Goal: Transaction & Acquisition: Download file/media

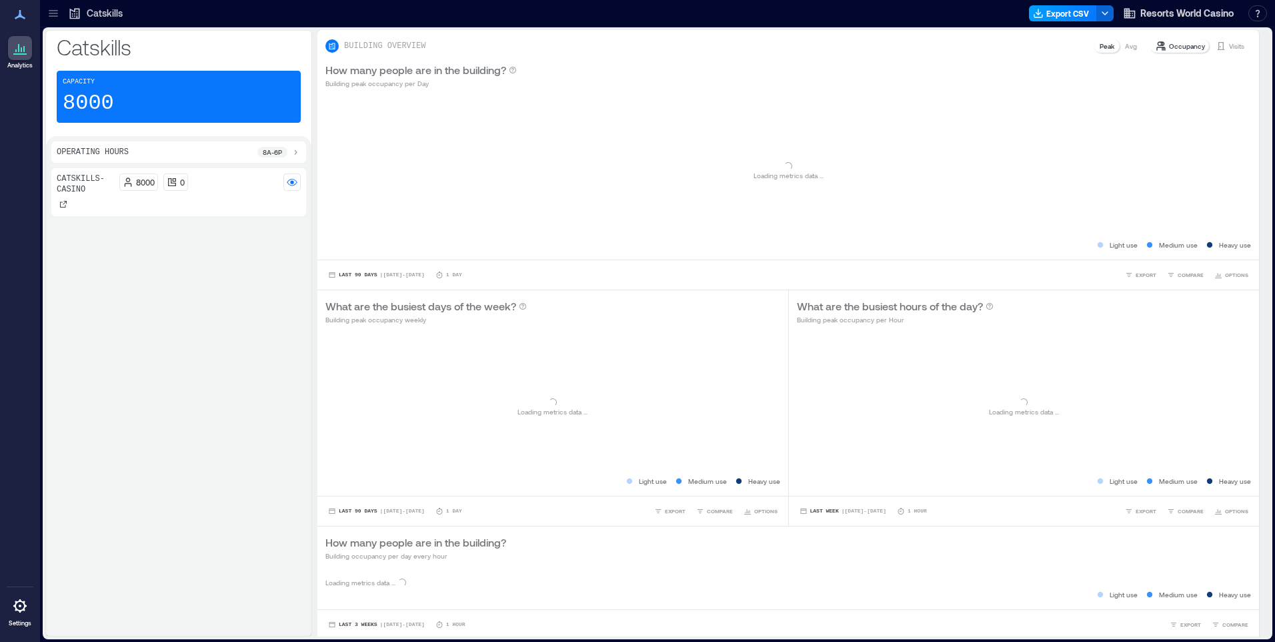
click at [1052, 17] on button "Export CSV" at bounding box center [1063, 13] width 68 height 16
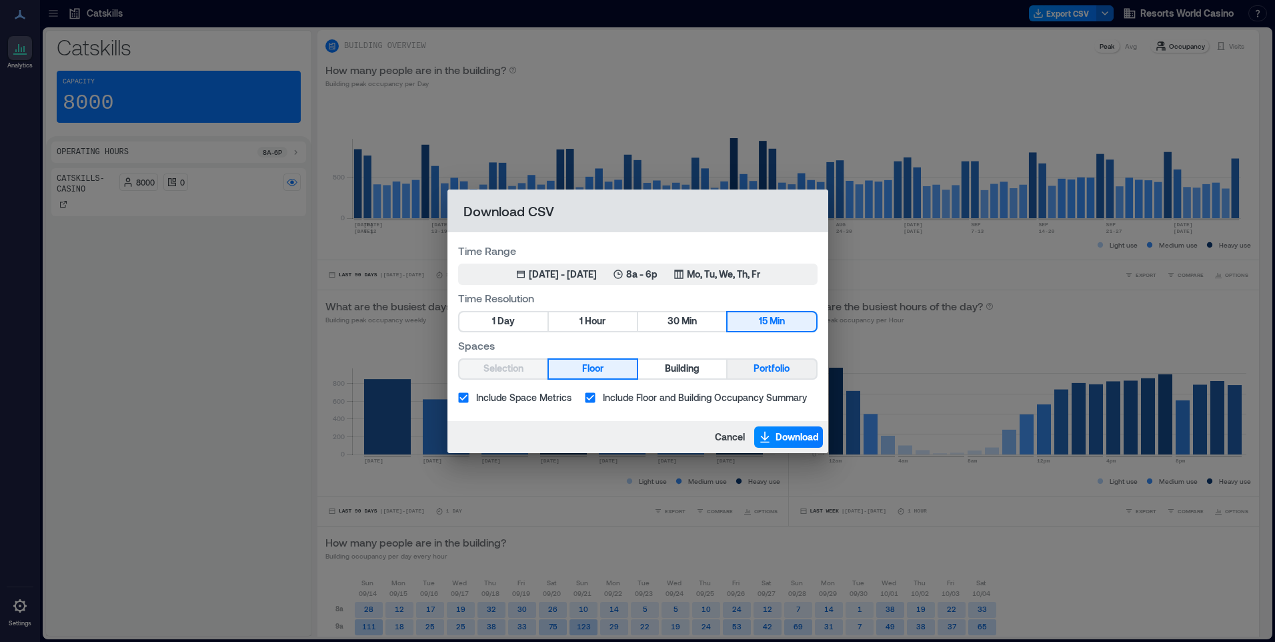
click at [765, 368] on span "Portfolio" at bounding box center [772, 368] width 36 height 17
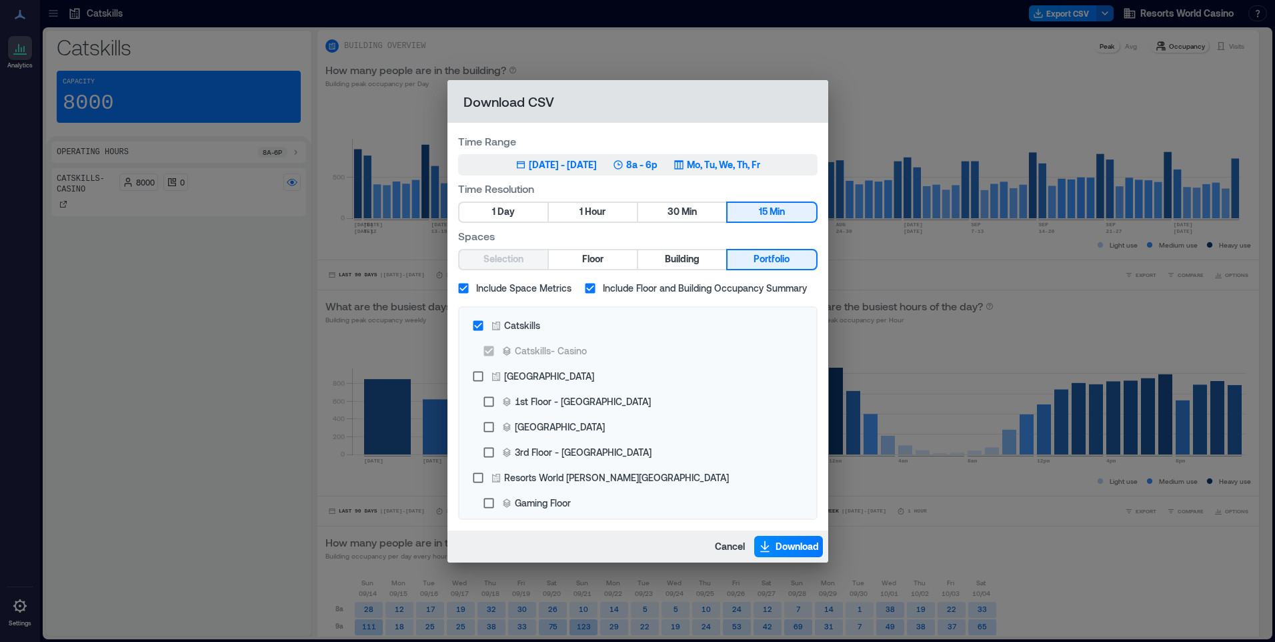
click at [736, 163] on p "Mo, Tu, We, Th, Fr" at bounding box center [723, 164] width 73 height 13
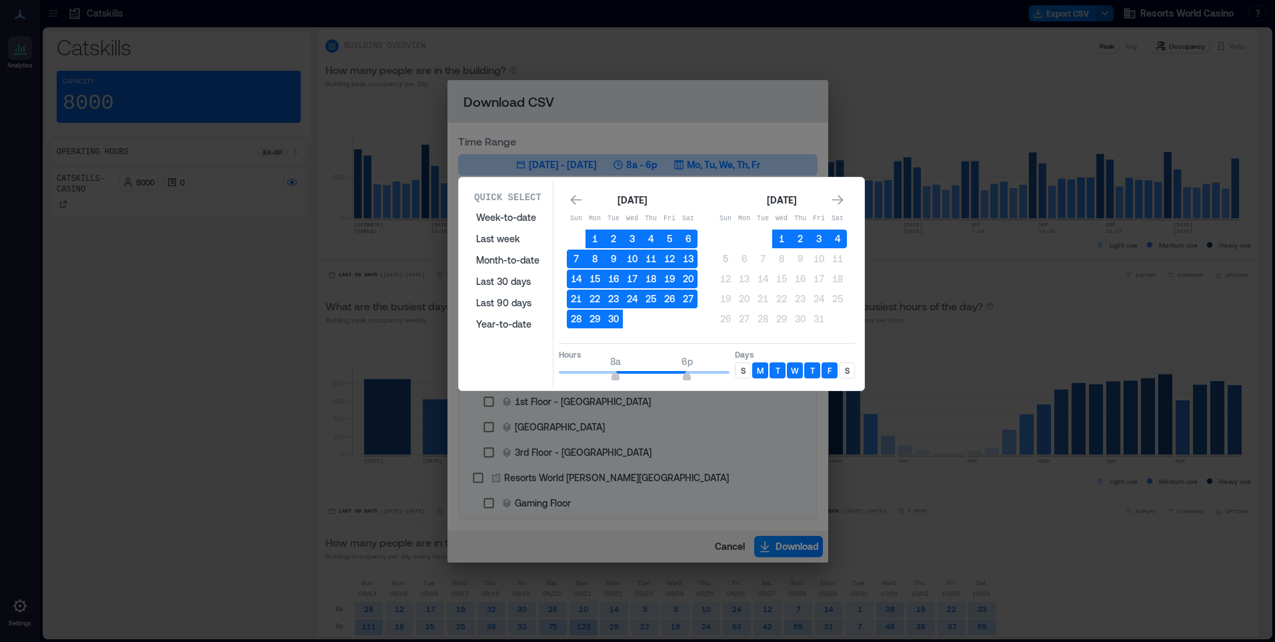
click at [744, 373] on p "S" at bounding box center [743, 370] width 5 height 11
click at [846, 373] on p "S" at bounding box center [847, 370] width 5 height 11
click at [840, 239] on button "4" at bounding box center [837, 238] width 19 height 19
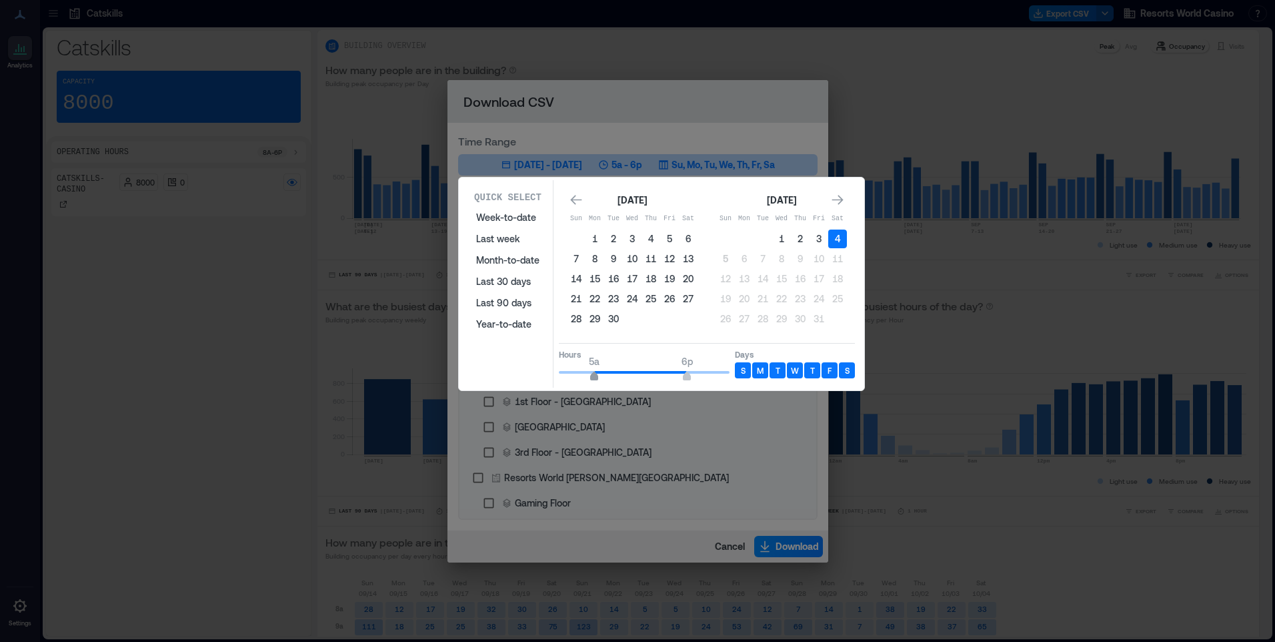
type input "*"
drag, startPoint x: 616, startPoint y: 378, endPoint x: 600, endPoint y: 377, distance: 16.1
click at [600, 377] on span "6a" at bounding box center [602, 377] width 8 height 5
type input "**"
drag, startPoint x: 684, startPoint y: 377, endPoint x: 738, endPoint y: 379, distance: 54.7
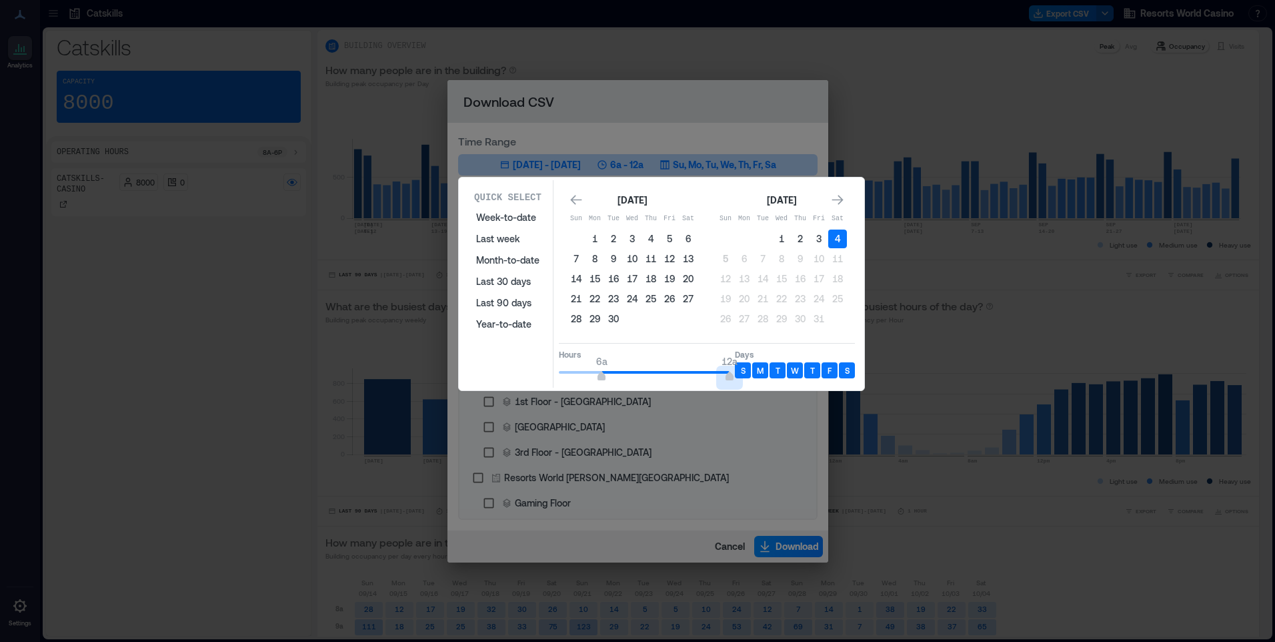
click at [738, 379] on div "Hours 6a 12a Days S M T W T F S" at bounding box center [707, 362] width 296 height 39
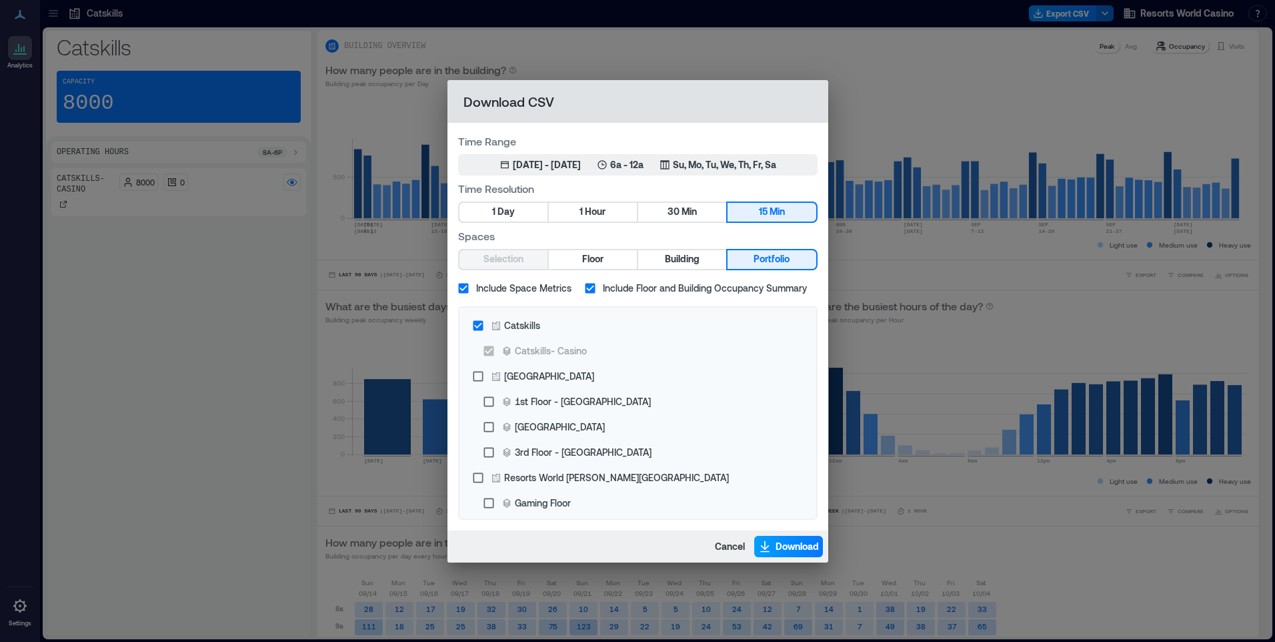
click at [769, 541] on icon "button" at bounding box center [764, 545] width 13 height 13
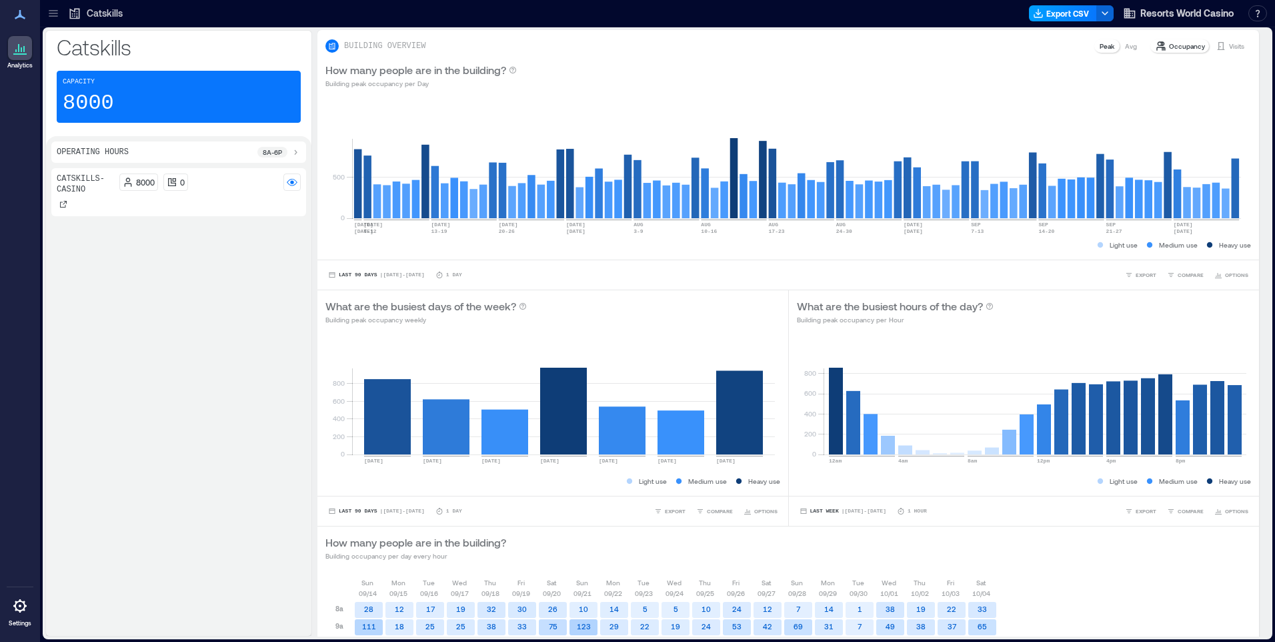
click at [1054, 5] on button "Export CSV" at bounding box center [1063, 13] width 68 height 16
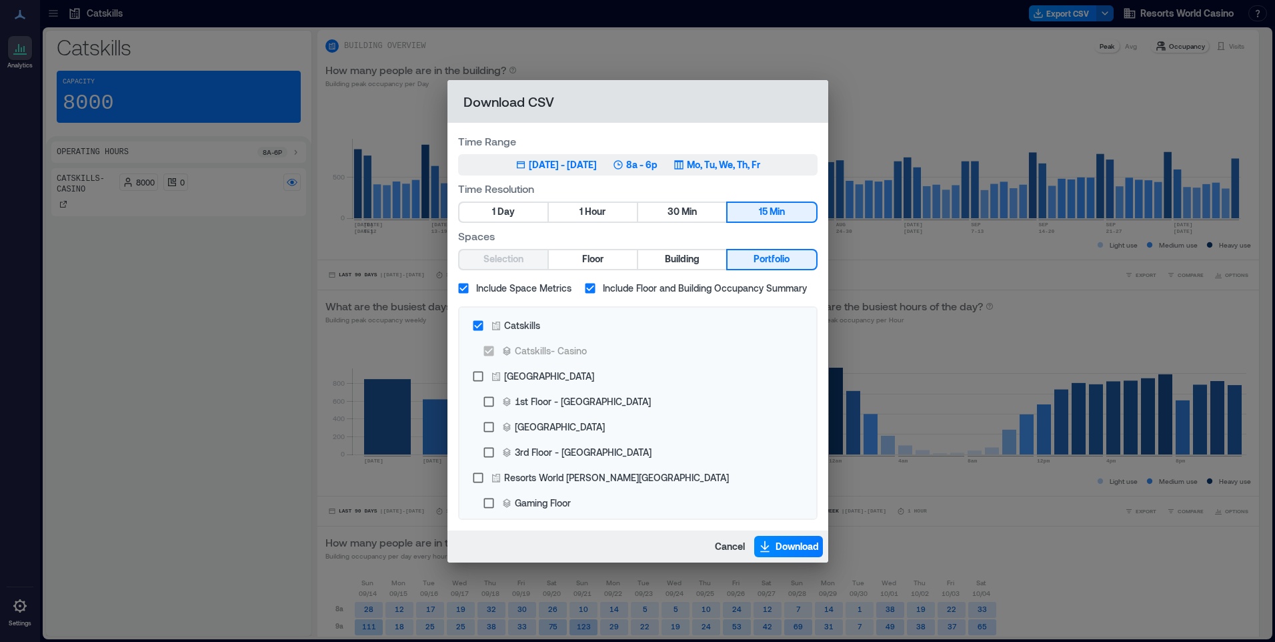
click at [704, 161] on p "Mo, Tu, We, Th, Fr" at bounding box center [723, 164] width 73 height 13
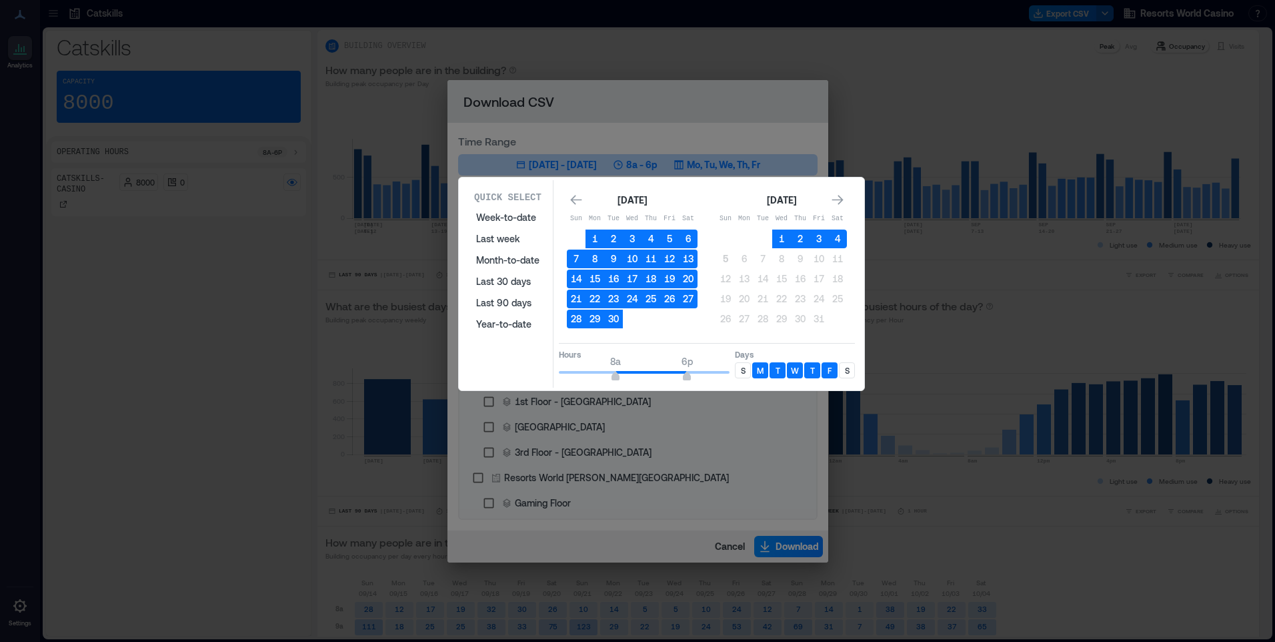
click at [744, 366] on p "S" at bounding box center [743, 370] width 5 height 11
click at [845, 236] on button "4" at bounding box center [837, 238] width 19 height 19
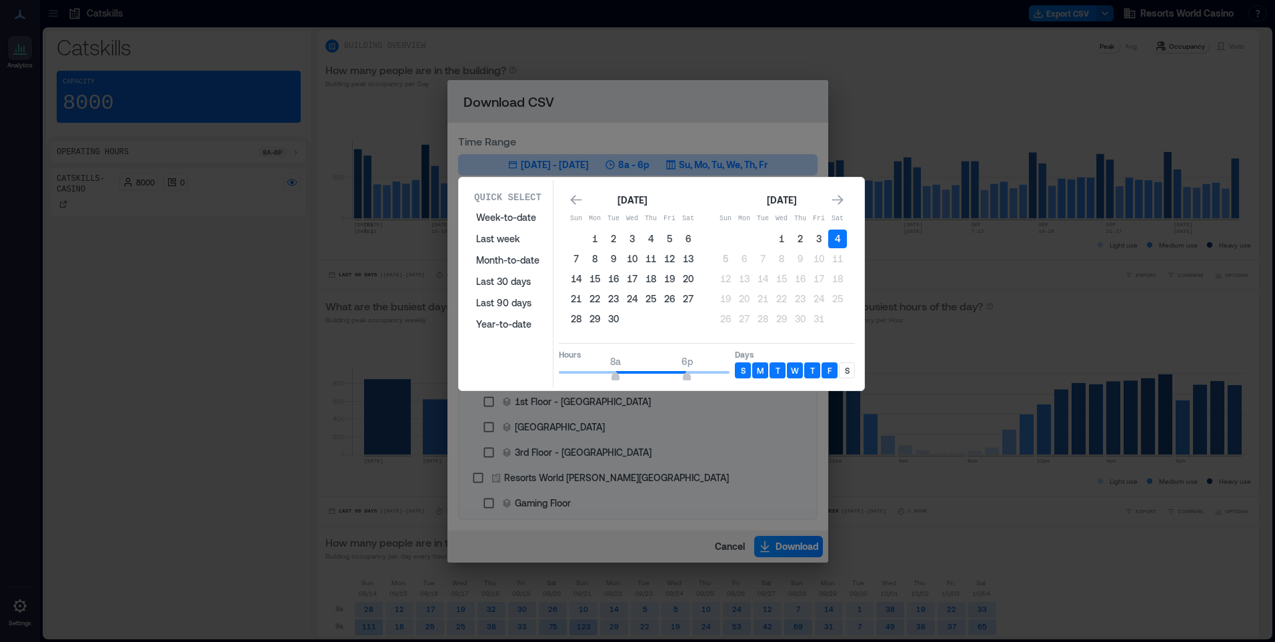
click at [848, 373] on p "S" at bounding box center [847, 370] width 5 height 11
type input "*"
drag, startPoint x: 621, startPoint y: 375, endPoint x: 535, endPoint y: 368, distance: 85.6
click at [535, 368] on div "Quick Select Week-to-date Last week Month-to-date Last 30 days Last 90 days Yea…" at bounding box center [661, 283] width 397 height 207
type input "*"
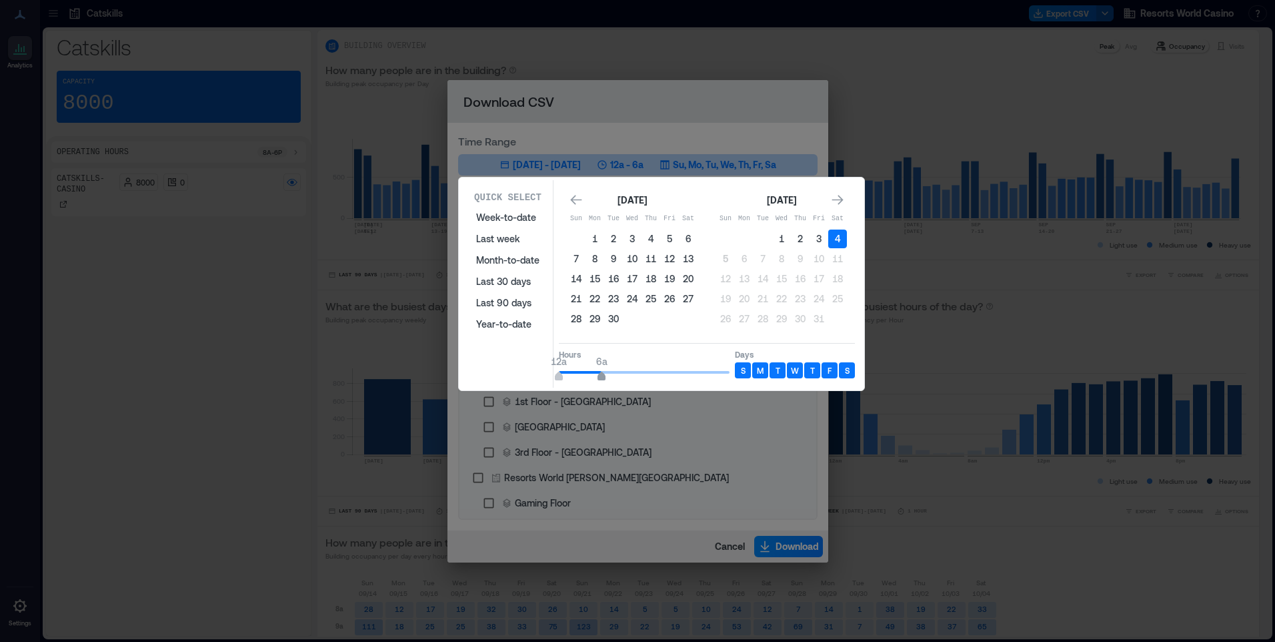
drag, startPoint x: 630, startPoint y: 377, endPoint x: 598, endPoint y: 378, distance: 31.4
click at [598, 378] on span "12a 6a" at bounding box center [644, 372] width 171 height 20
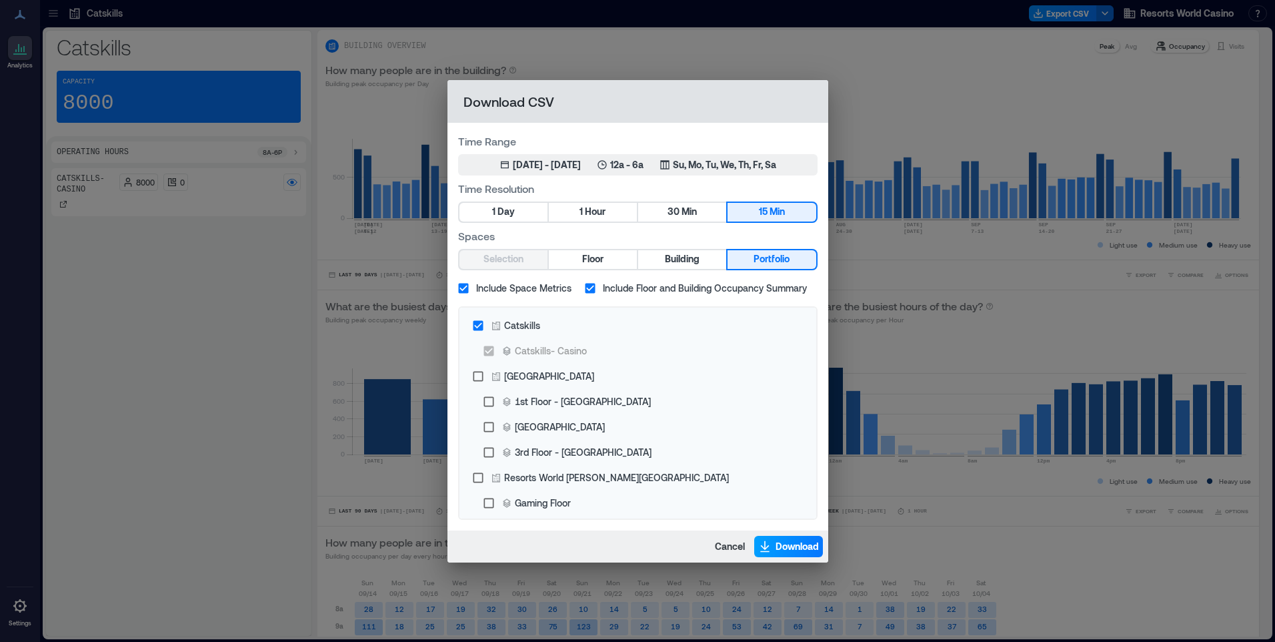
click at [761, 546] on icon "button" at bounding box center [764, 544] width 9 height 9
